Goal: Communication & Community: Answer question/provide support

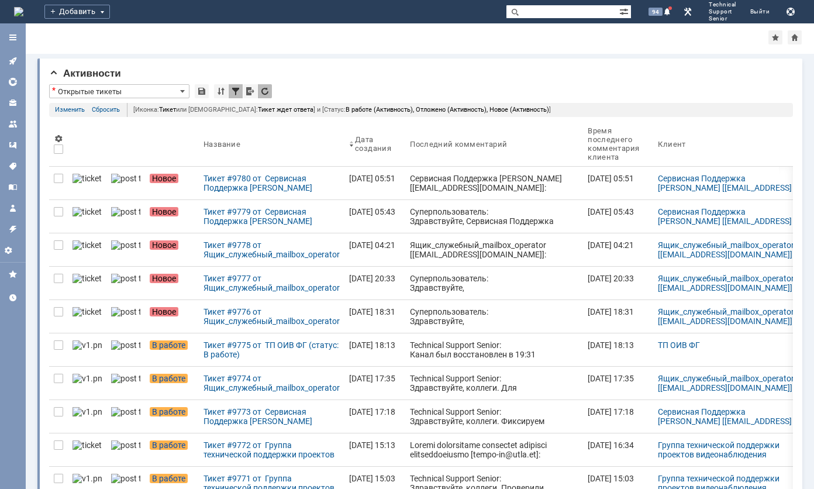
click at [410, 319] on div "Суперпользователь: Здравствуйте, Ящик_служебный_mailbox_operator ! Ваше обращен…" at bounding box center [494, 349] width 168 height 84
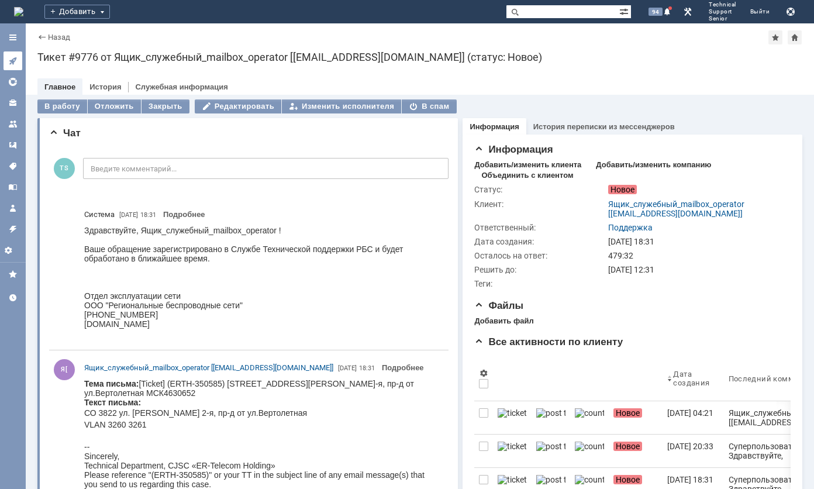
click at [15, 60] on icon at bounding box center [13, 61] width 8 height 8
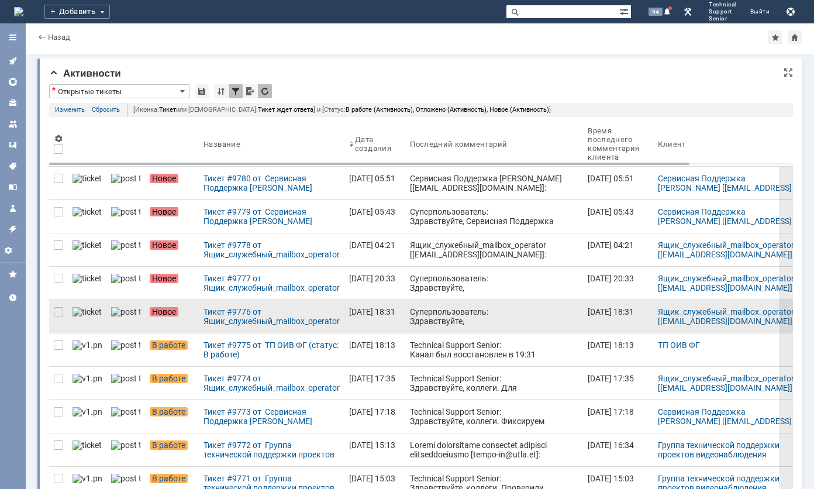
click at [410, 313] on div "Суперпользователь: Здравствуйте, Ящик_служебный_mailbox_operator ! Ваше обращен…" at bounding box center [494, 349] width 168 height 84
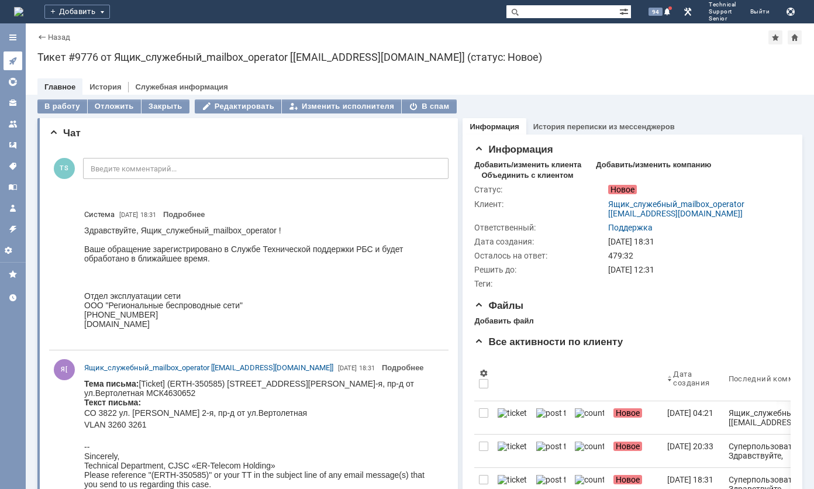
click at [18, 59] on link at bounding box center [13, 60] width 19 height 19
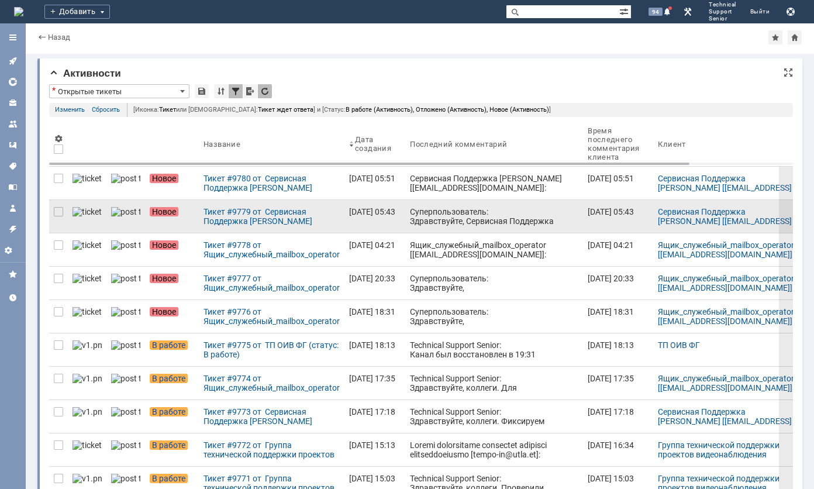
click at [410, 213] on div "Суперпользователь: Здравствуйте, Сервисная Поддержка [PERSON_NAME]! Ваше обраще…" at bounding box center [494, 244] width 168 height 75
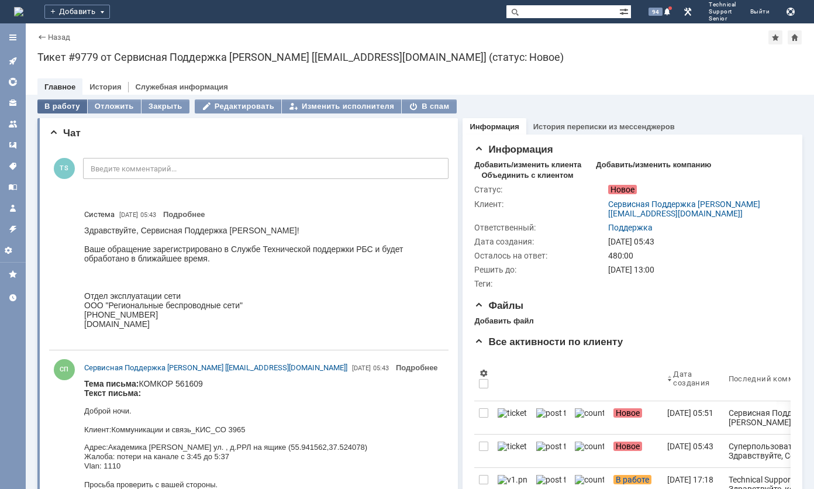
click at [63, 104] on div "В работу" at bounding box center [62, 106] width 50 height 14
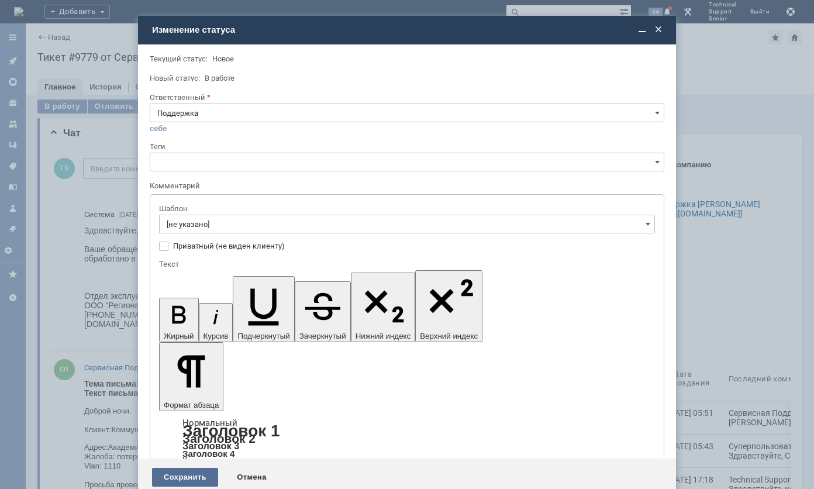
click at [185, 468] on div "Сохранить" at bounding box center [185, 477] width 66 height 19
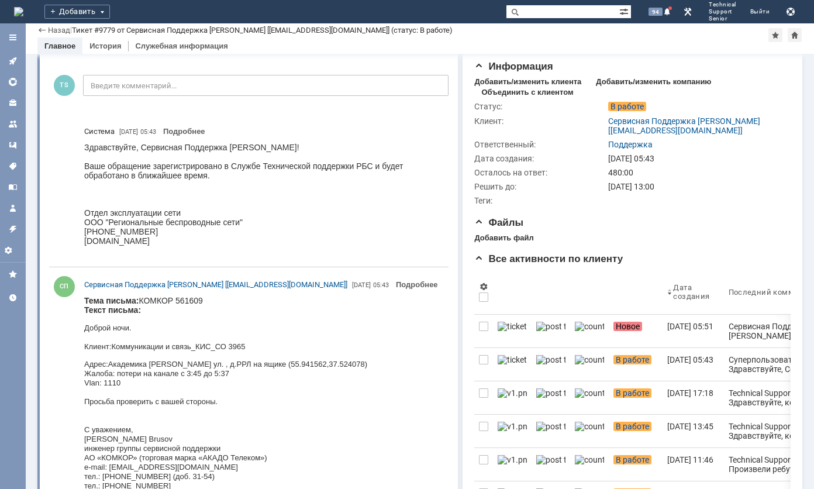
scroll to position [58, 0]
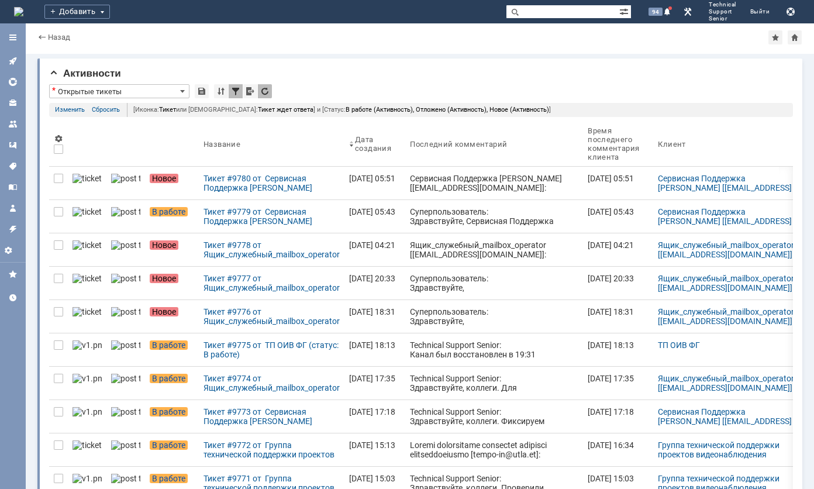
click at [410, 191] on div "Сервисная Поддержка [PERSON_NAME] [[EMAIL_ADDRESS][DOMAIN_NAME]]: Тема письма: …" at bounding box center [494, 249] width 168 height 150
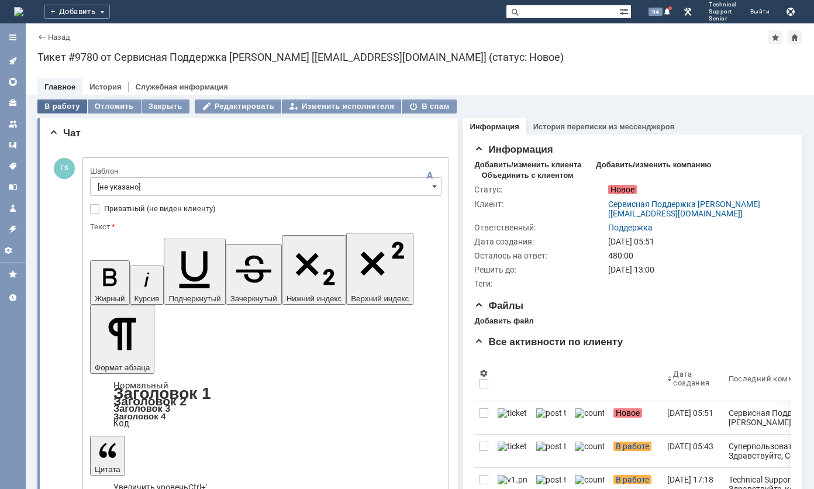
click at [63, 103] on div "В работу" at bounding box center [62, 106] width 50 height 14
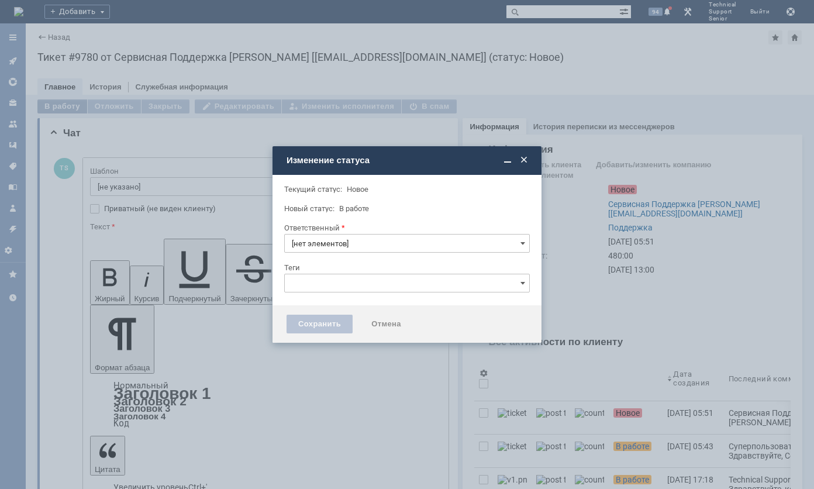
type input "Поддержка"
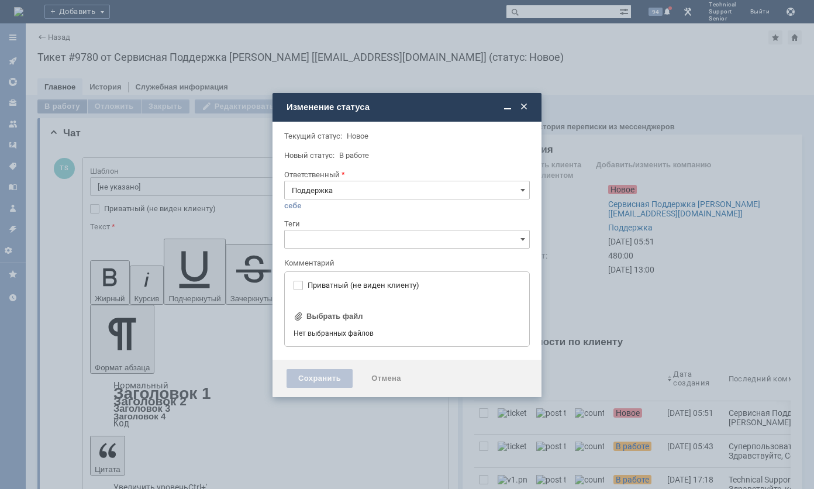
type input "[не указано]"
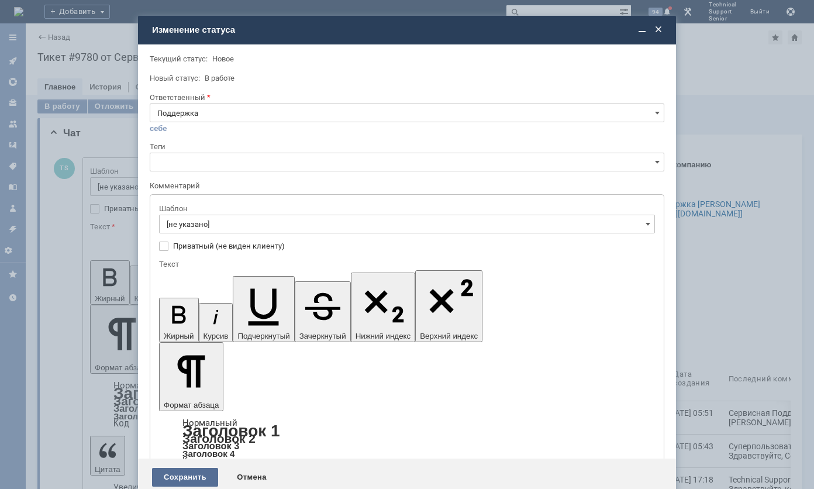
click at [180, 468] on div "Сохранить" at bounding box center [185, 477] width 66 height 19
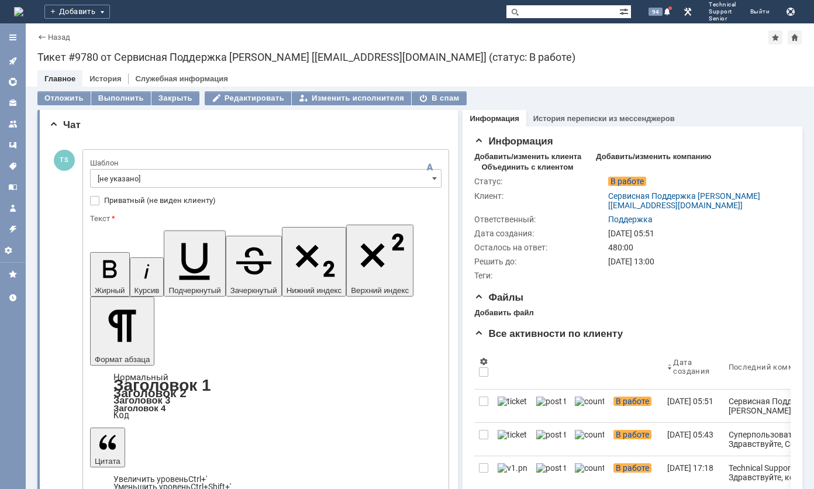
drag, startPoint x: 347, startPoint y: 2827, endPoint x: 75, endPoint y: 2796, distance: 274.3
copy body "Добрый день, коллеги. В указанный временной промежуток фиксировали недоступност…"
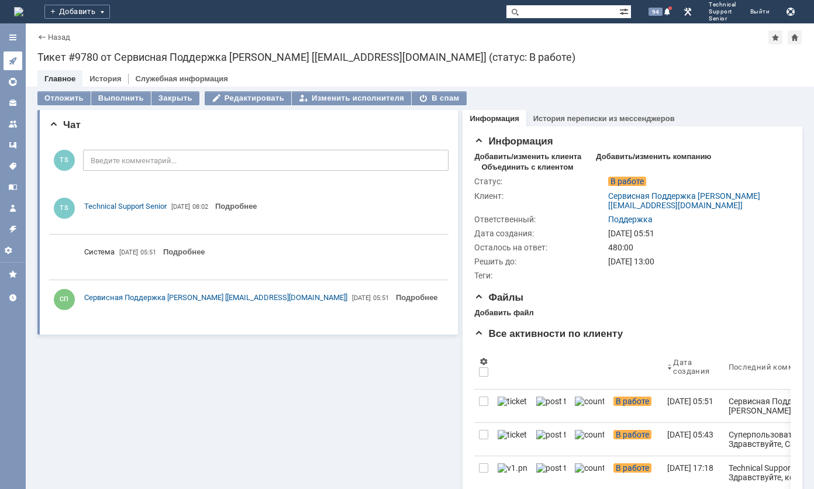
click at [9, 62] on icon at bounding box center [12, 60] width 9 height 9
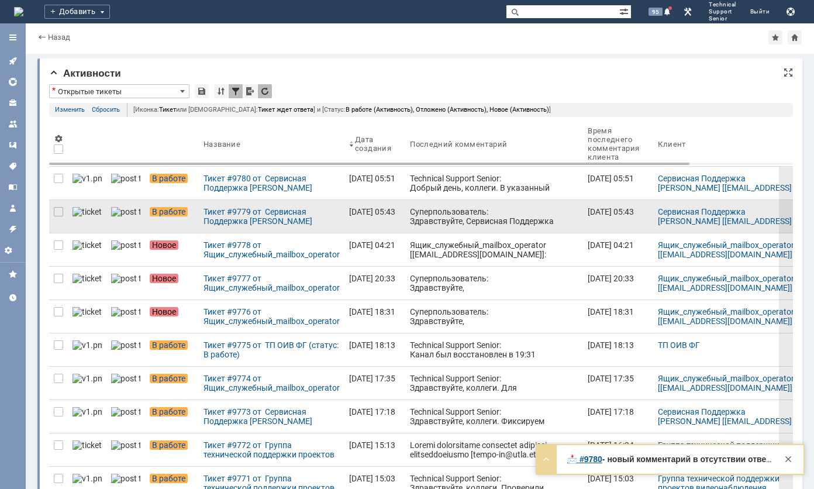
click at [446, 218] on div "Суперпользователь: Здравствуйте, Сервисная Поддержка [PERSON_NAME]! Ваше обраще…" at bounding box center [494, 244] width 168 height 75
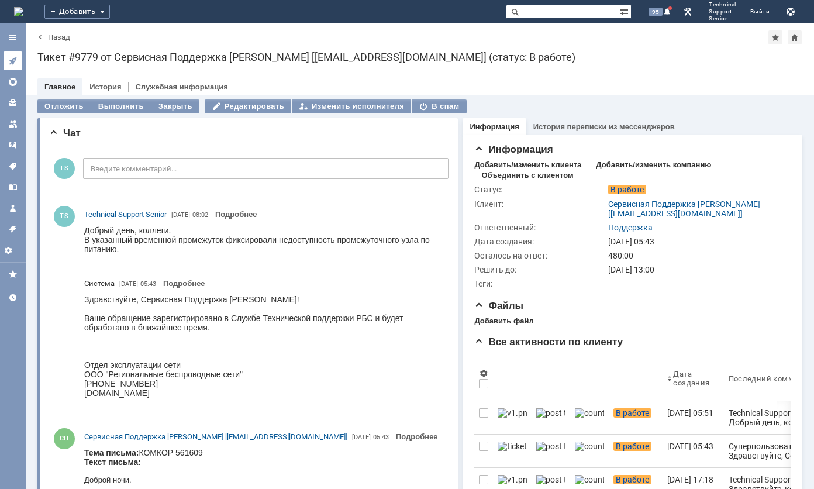
click at [12, 58] on icon at bounding box center [12, 60] width 9 height 9
